Goal: Information Seeking & Learning: Learn about a topic

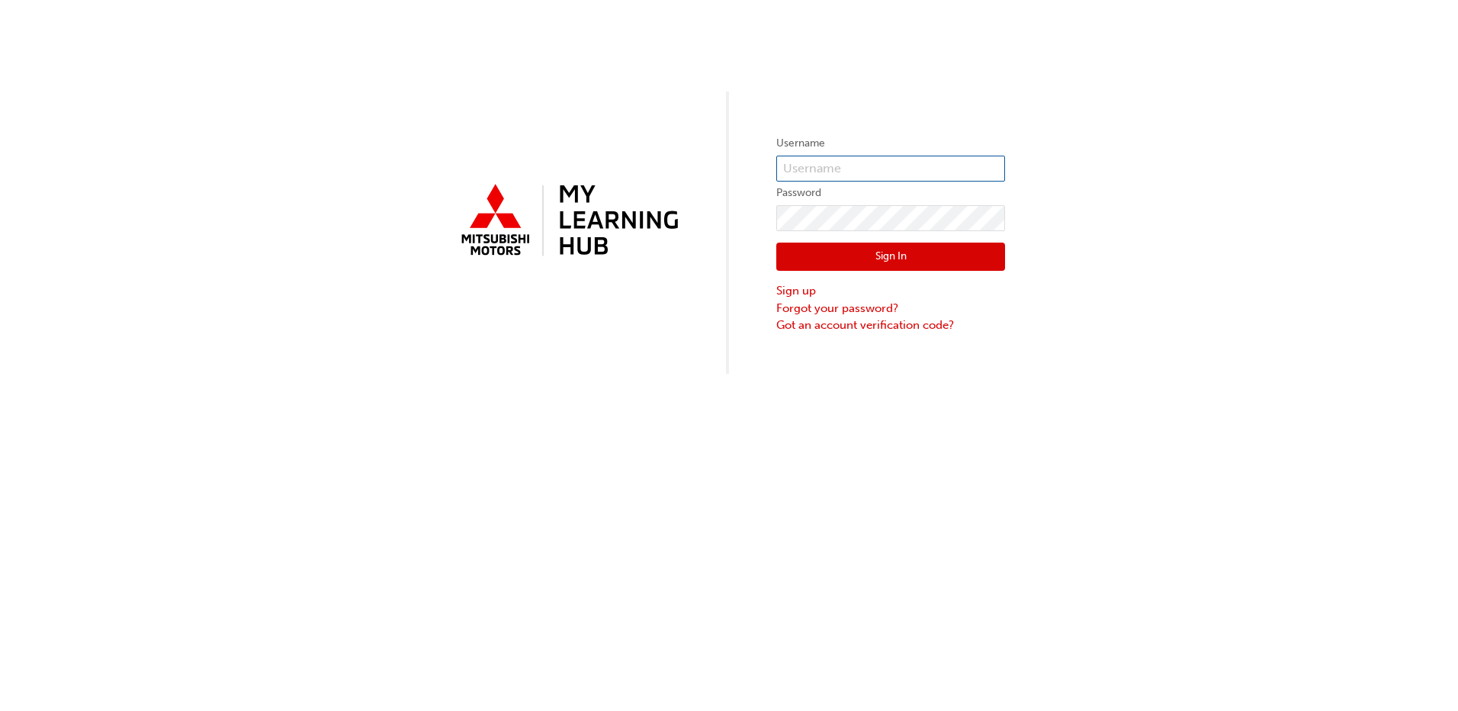
click at [868, 169] on input "text" at bounding box center [890, 169] width 229 height 26
click at [860, 162] on input "text" at bounding box center [890, 169] width 229 height 26
type input "A"
type input "[PERSON_NAME][EMAIL_ADDRESS][DOMAIN_NAME]"
click button "Sign In" at bounding box center [890, 256] width 229 height 29
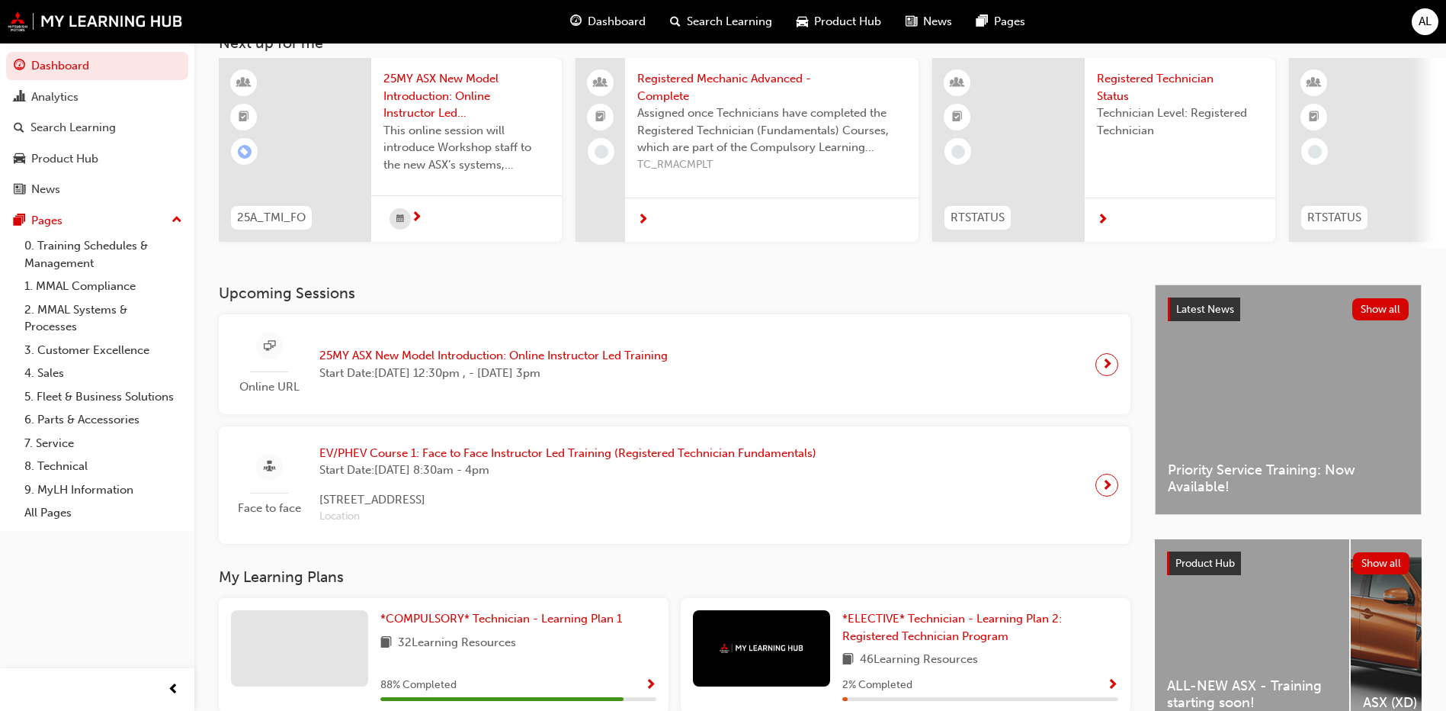
scroll to position [305, 0]
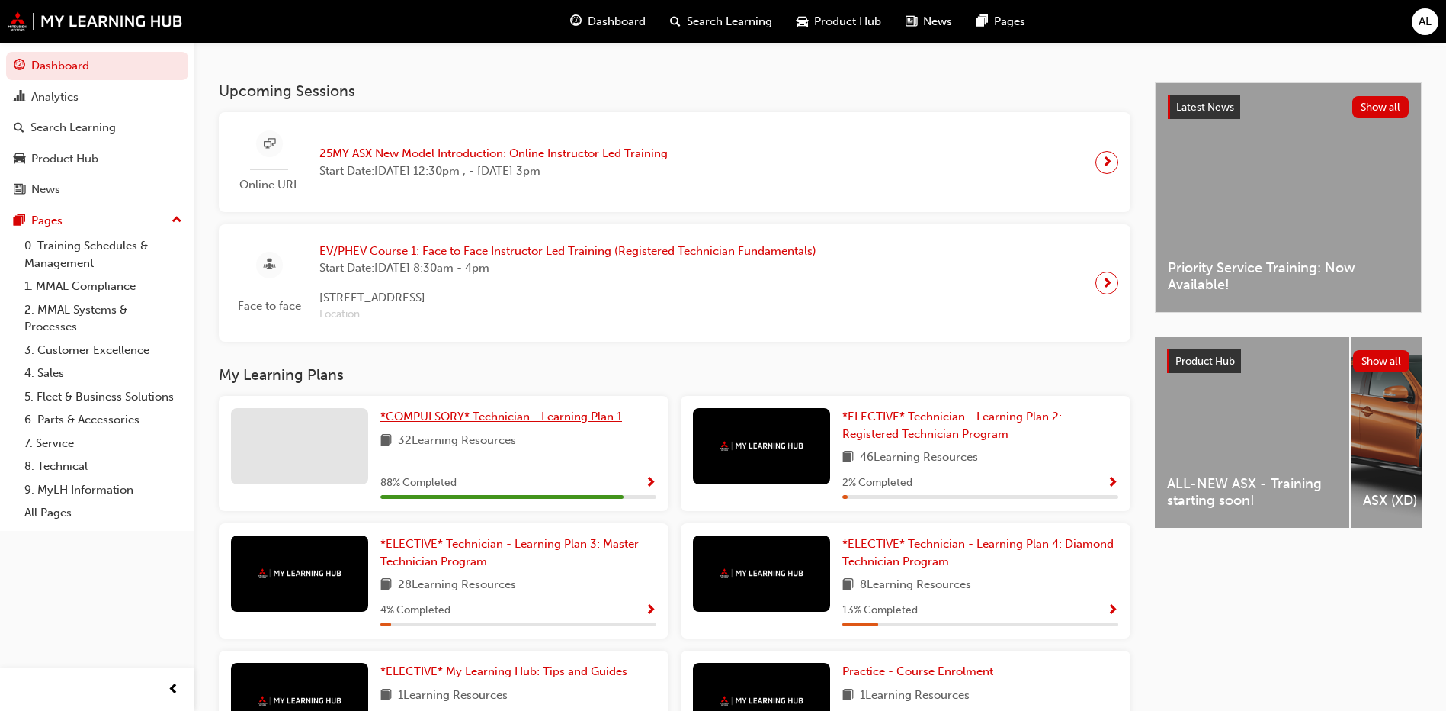
click at [467, 420] on span "*COMPULSORY* Technician - Learning Plan 1" at bounding box center [501, 416] width 242 height 14
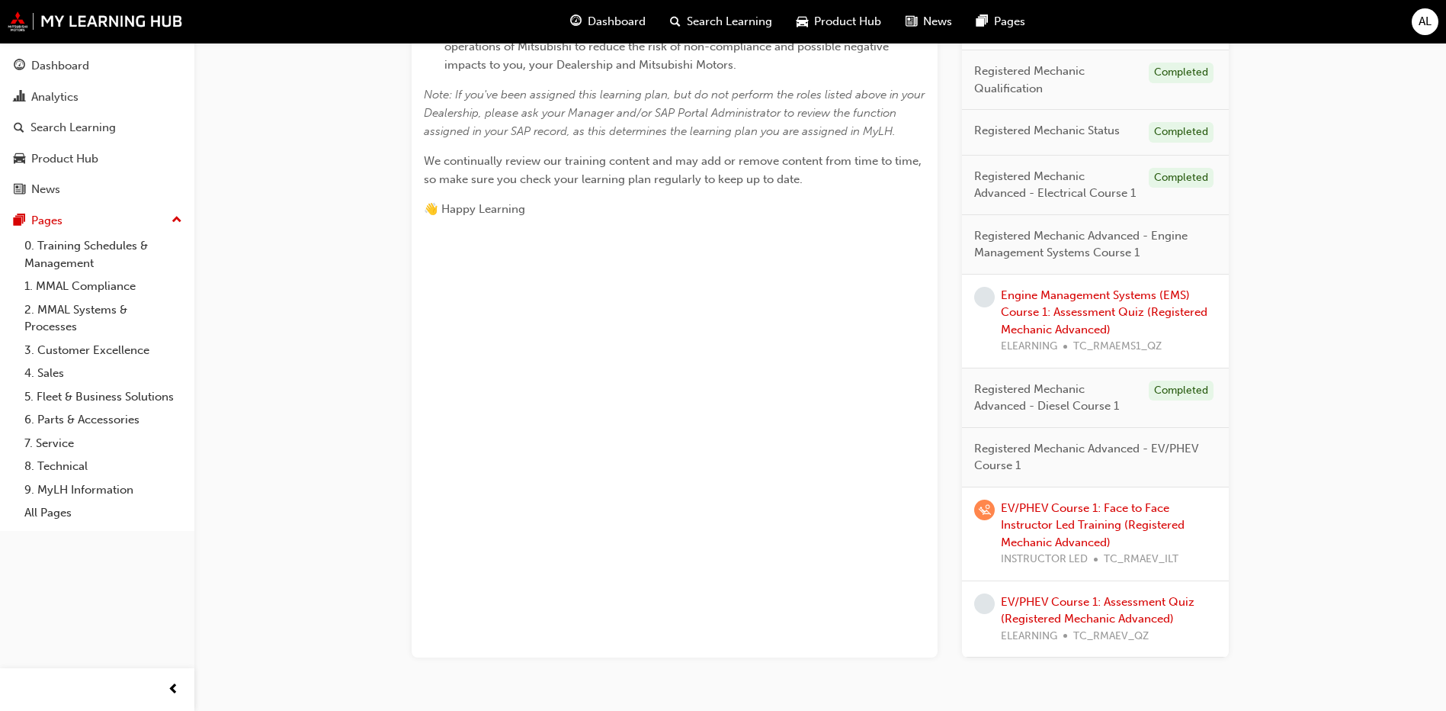
scroll to position [610, 0]
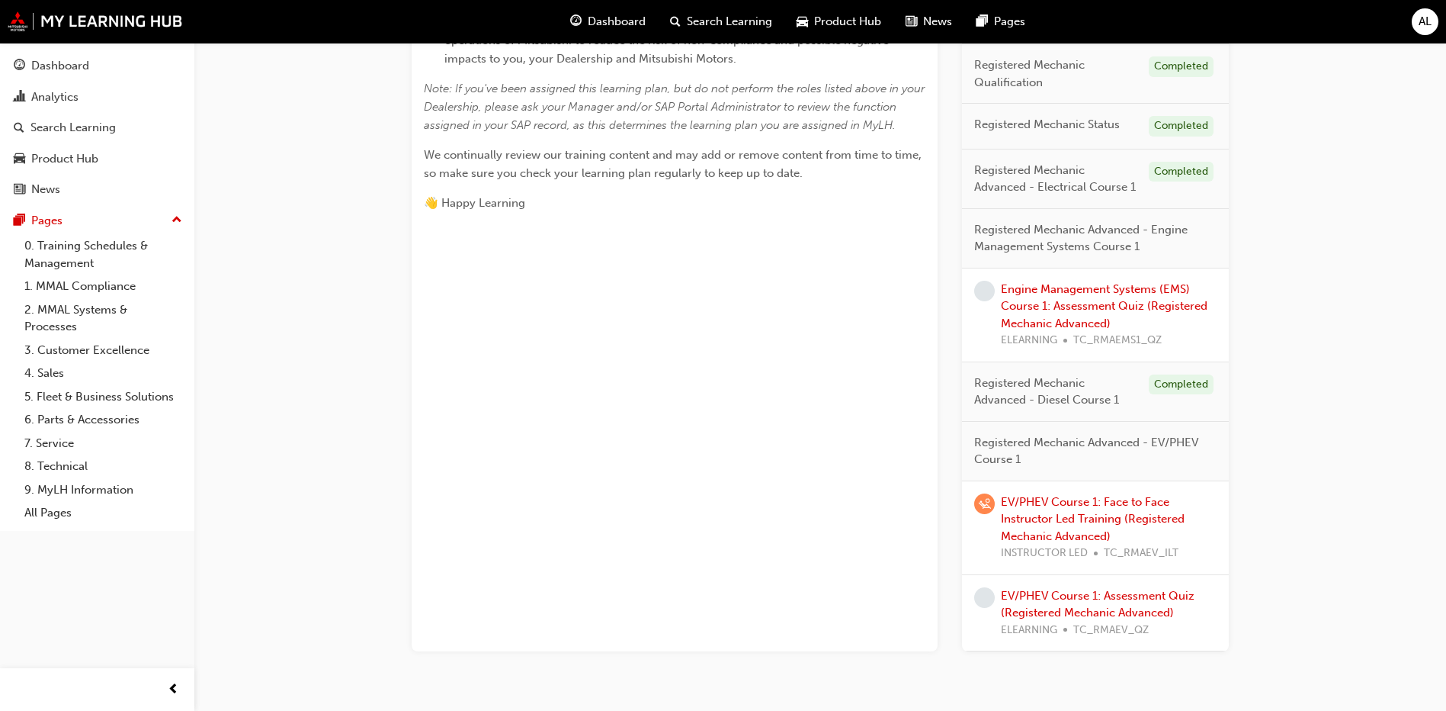
click at [1077, 297] on div "Engine Management Systems (EMS) Course 1: Assessment Quiz (Registered Mechanic …" at bounding box center [1109, 315] width 216 height 69
click at [1066, 312] on link "Engine Management Systems (EMS) Course 1: Assessment Quiz (Registered Mechanic …" at bounding box center [1104, 306] width 207 height 48
